Goal: Check status: Check status

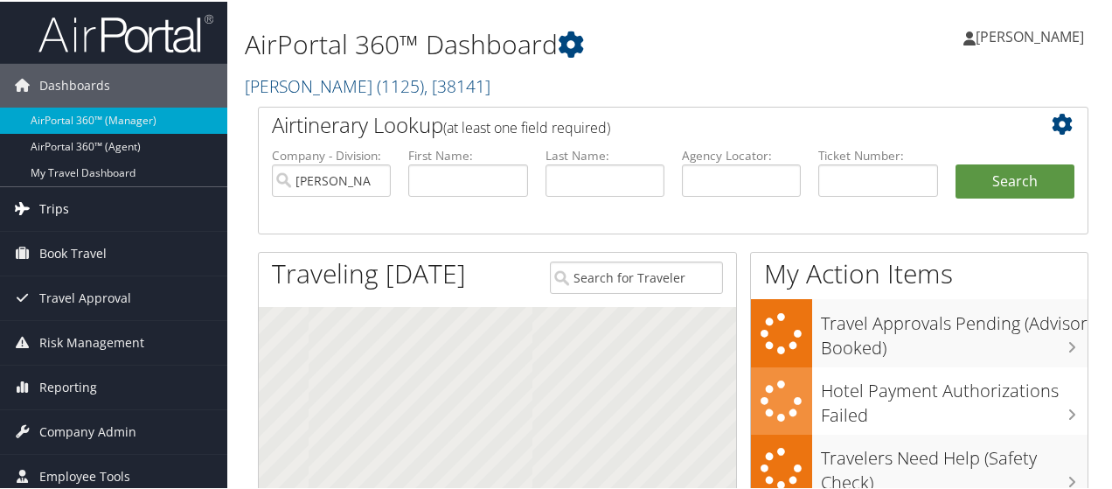
click at [52, 212] on span "Trips" at bounding box center [54, 207] width 30 height 44
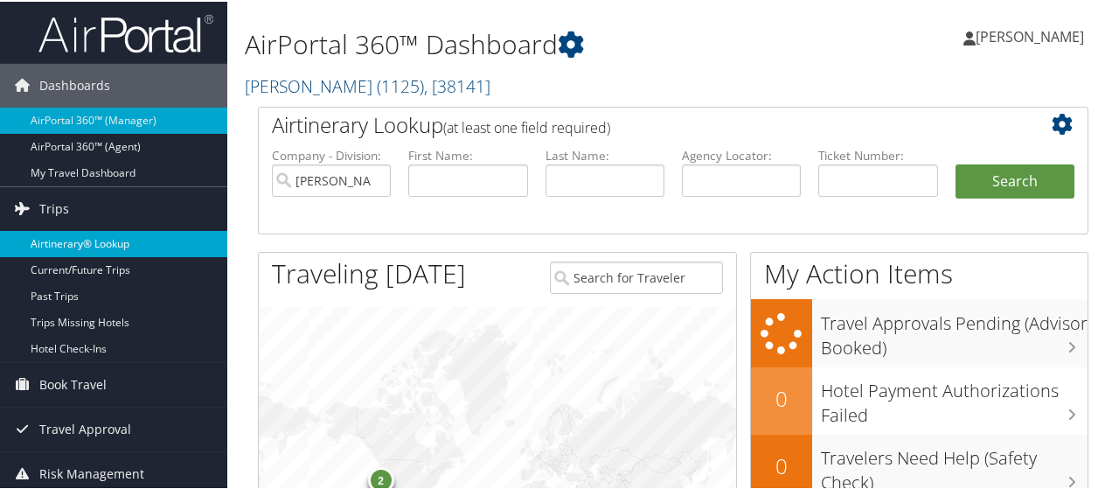
click at [61, 240] on link "Airtinerary® Lookup" at bounding box center [113, 242] width 227 height 26
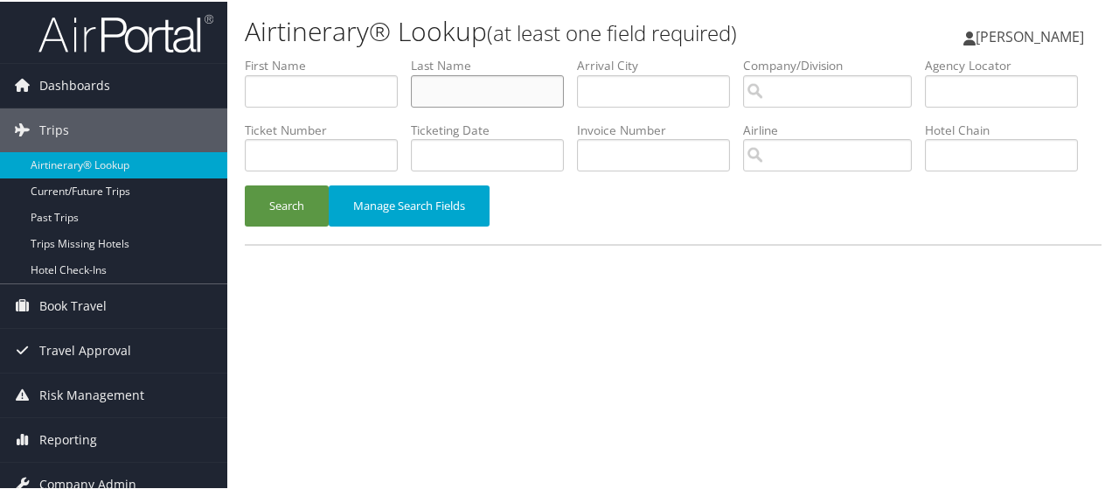
click at [435, 97] on input "text" at bounding box center [487, 89] width 153 height 32
paste input "[PERSON_NAME]"
type input "[PERSON_NAME]"
click at [284, 225] on button "Search" at bounding box center [287, 204] width 84 height 41
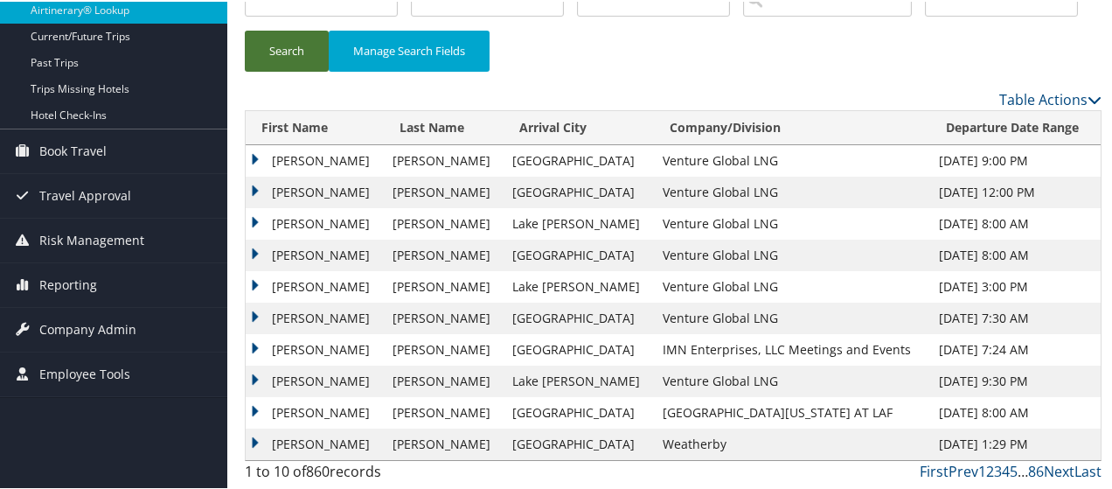
scroll to position [218, 0]
